Goal: Task Accomplishment & Management: Manage account settings

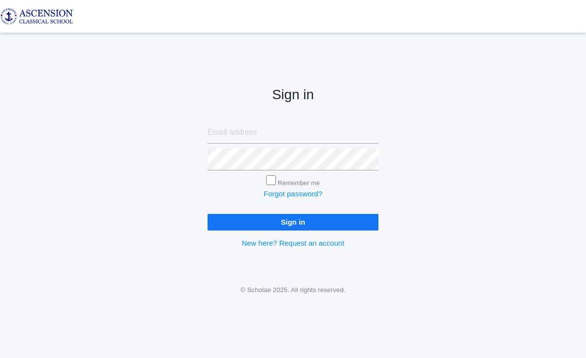
click at [261, 137] on input "email" at bounding box center [292, 133] width 171 height 22
click at [270, 134] on input "email" at bounding box center [292, 133] width 171 height 22
type input "ksumlin@ascensionclassical s"
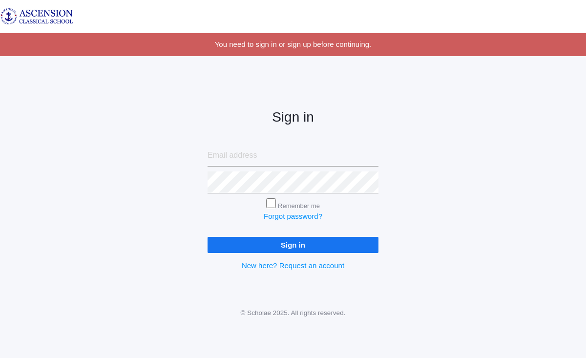
click at [241, 158] on input "email" at bounding box center [292, 155] width 171 height 22
click at [255, 150] on input "email" at bounding box center [292, 155] width 171 height 22
type input "ksumlin@ascensionclassicalschool.org"
click at [363, 207] on div "Remember me" at bounding box center [292, 204] width 171 height 13
click at [271, 203] on input "Remember me" at bounding box center [271, 203] width 10 height 10
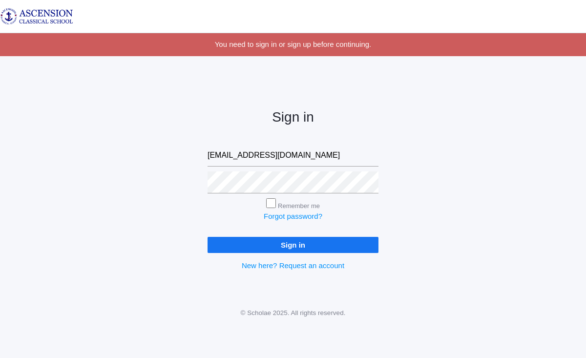
checkbox input "true"
click at [290, 243] on input "Sign in" at bounding box center [292, 245] width 171 height 16
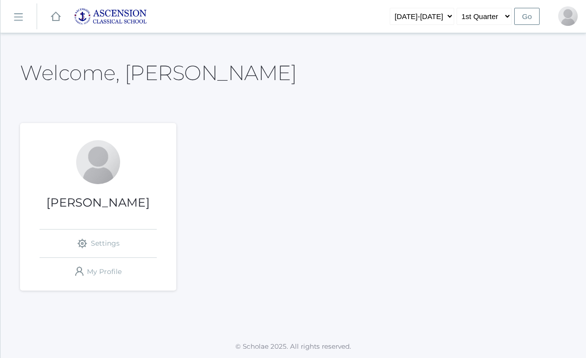
click at [21, 16] on rect at bounding box center [18, 17] width 16 height 16
click at [20, 15] on rect at bounding box center [18, 17] width 16 height 16
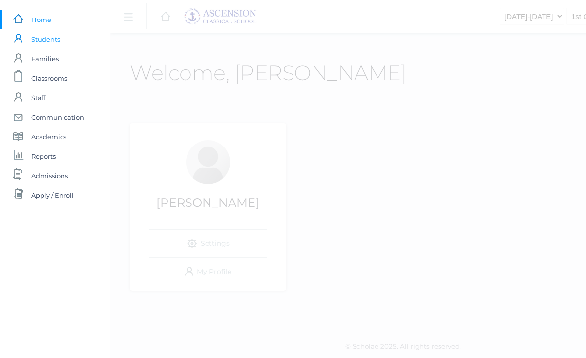
click at [45, 40] on span "Students" at bounding box center [45, 39] width 29 height 20
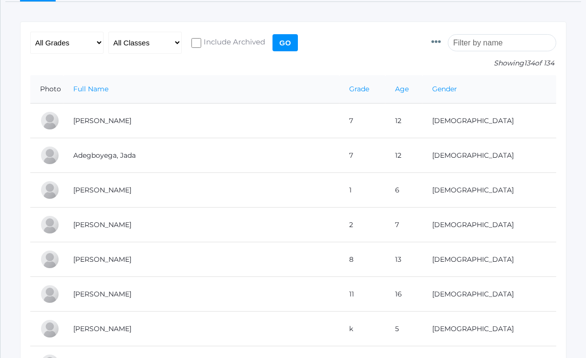
scroll to position [105, 0]
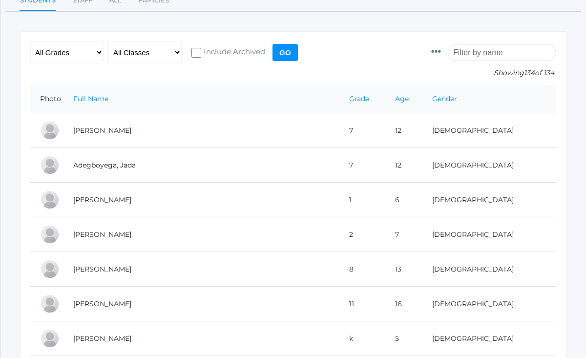
click at [499, 53] on input "search" at bounding box center [502, 52] width 108 height 17
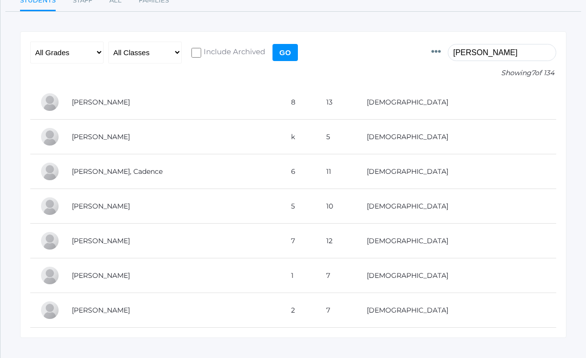
scroll to position [51, 0]
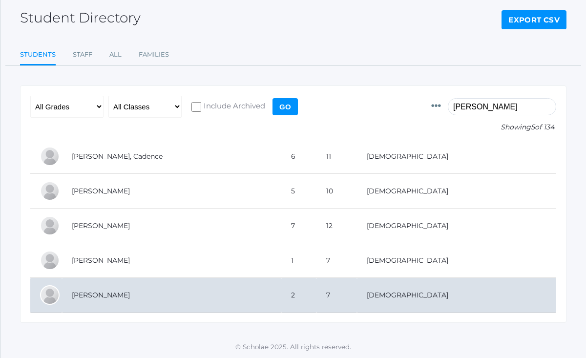
type input "williams"
click at [182, 289] on td "Williams, Selah" at bounding box center [171, 295] width 219 height 35
